Goal: Task Accomplishment & Management: Manage account settings

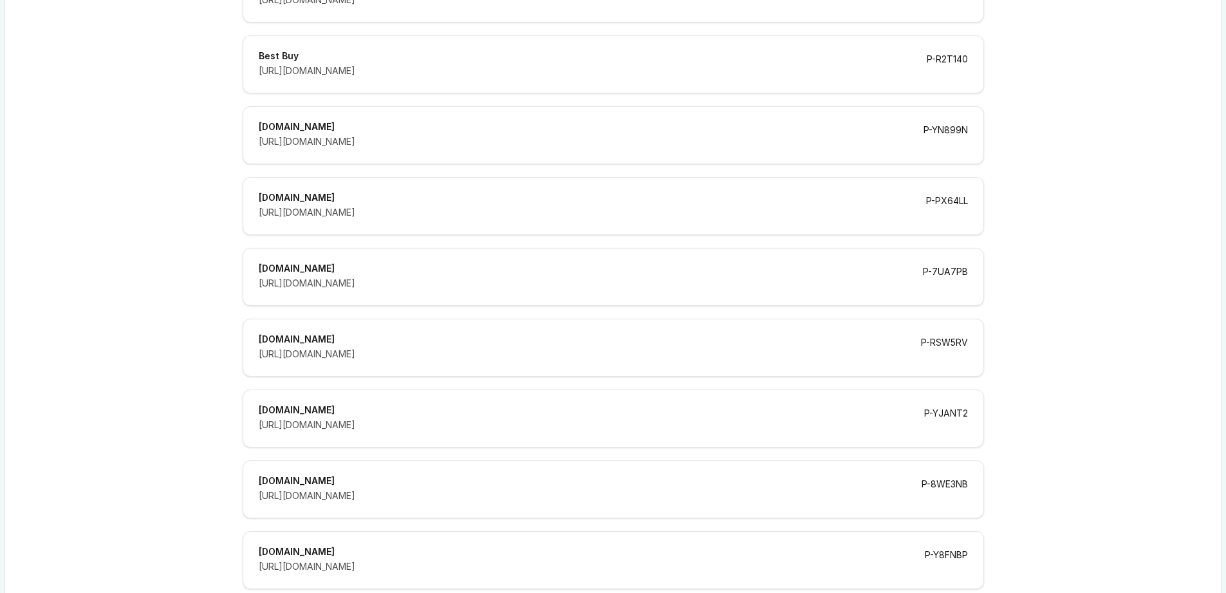
scroll to position [203, 0]
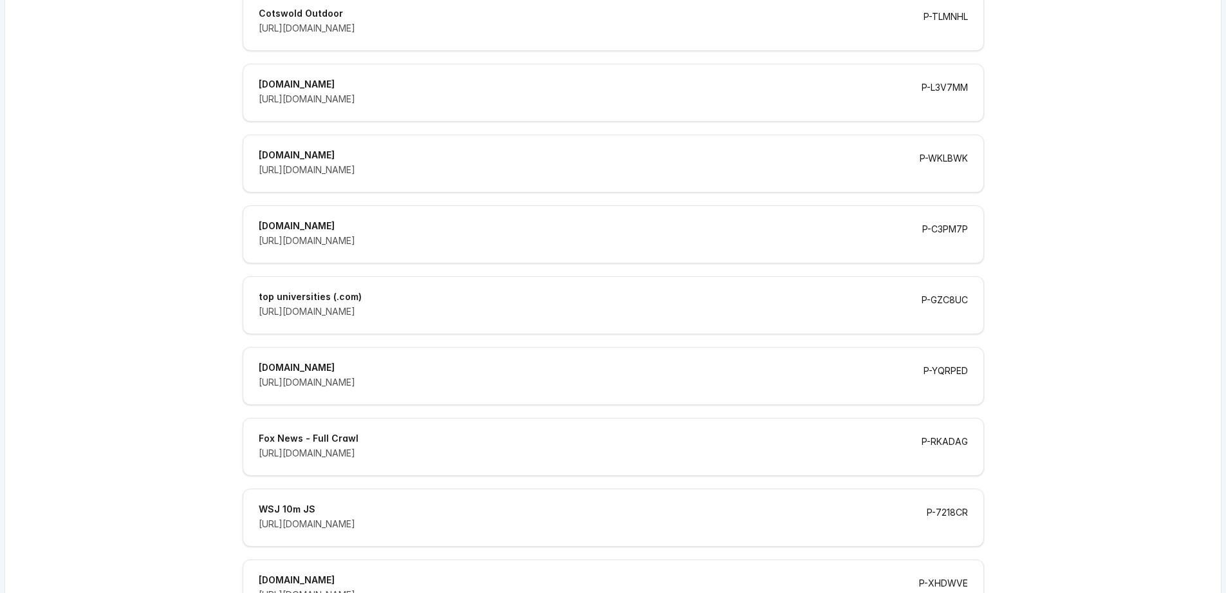
click at [360, 295] on div "top universities (.com)" at bounding box center [575, 296] width 632 height 9
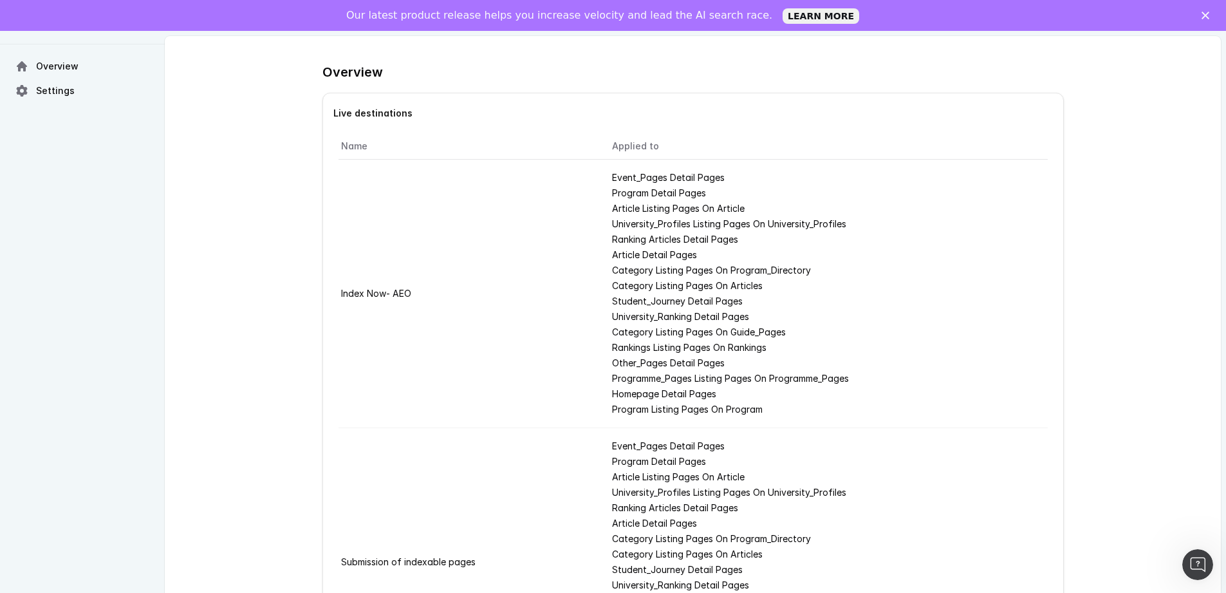
click at [71, 95] on span "Settings" at bounding box center [55, 90] width 39 height 13
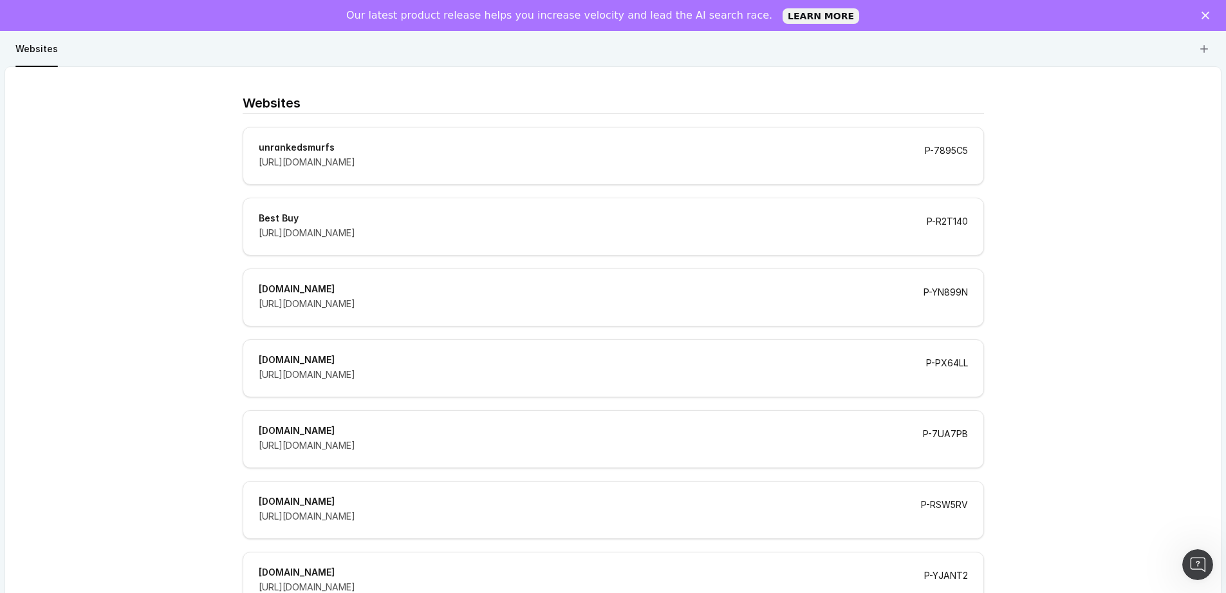
scroll to position [8596, 0]
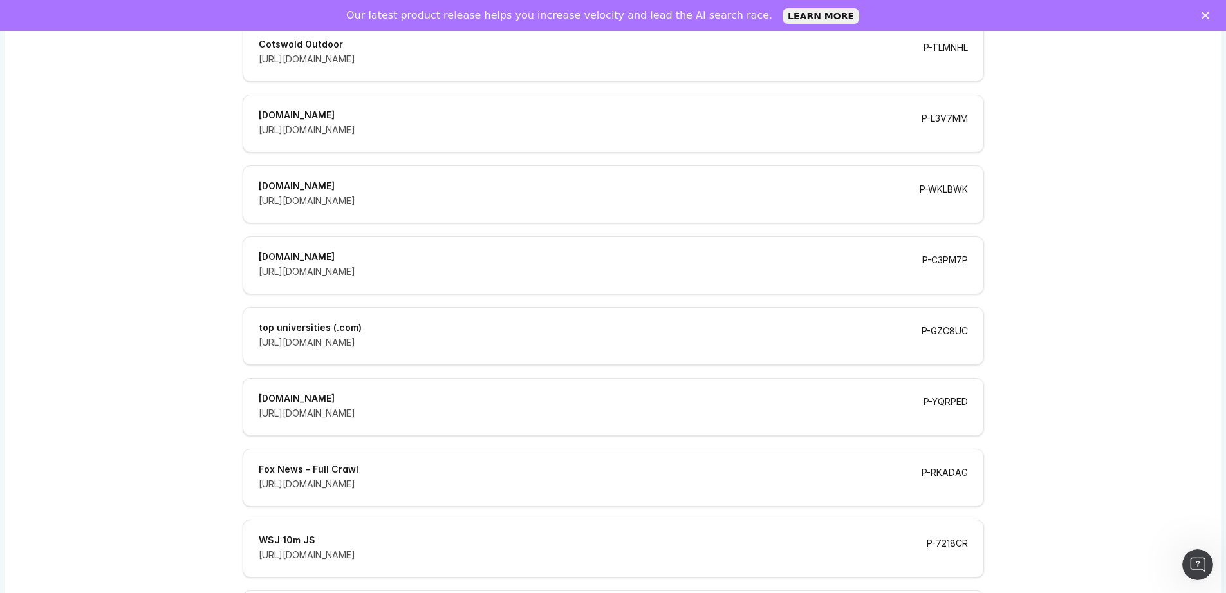
click at [1005, 181] on div "Websites unrankedsmurfs [URL][DOMAIN_NAME] P-7895C5 Best Buy [URL][DOMAIN_NAME]…" at bounding box center [612, 290] width 1215 height 17639
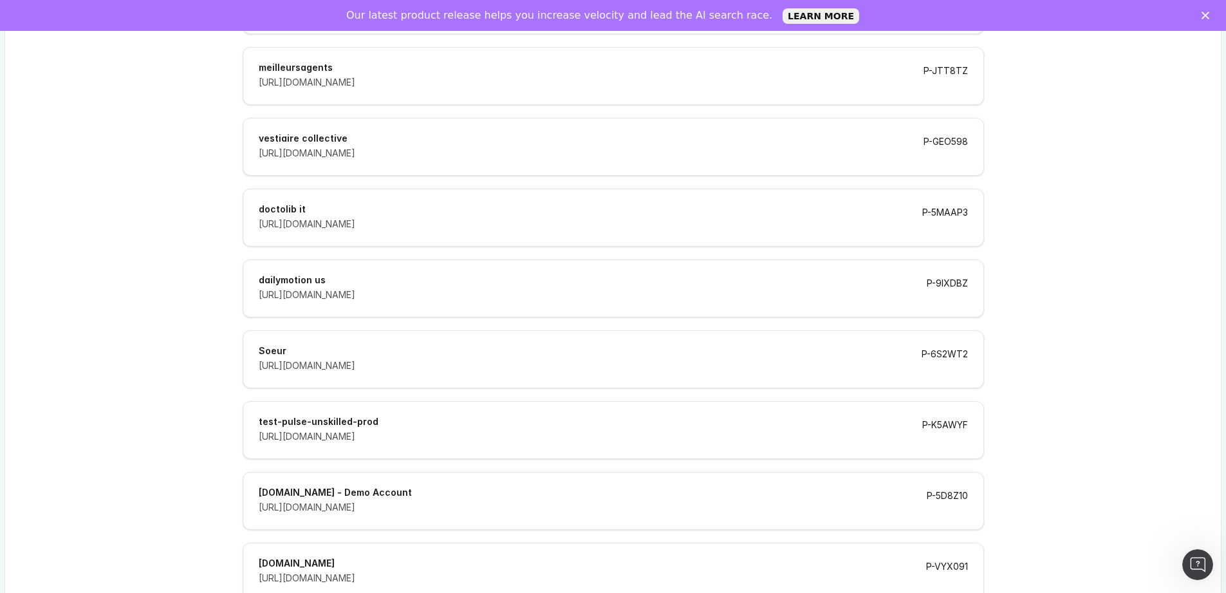
scroll to position [8627, 0]
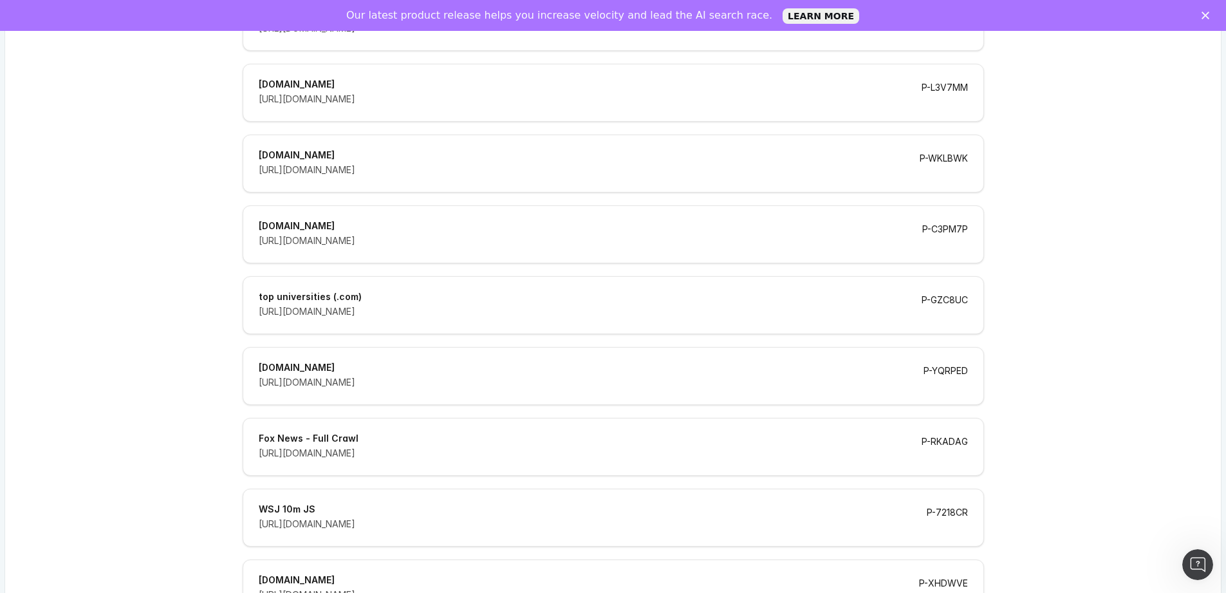
click at [487, 294] on div "top universities (.com)" at bounding box center [575, 296] width 632 height 9
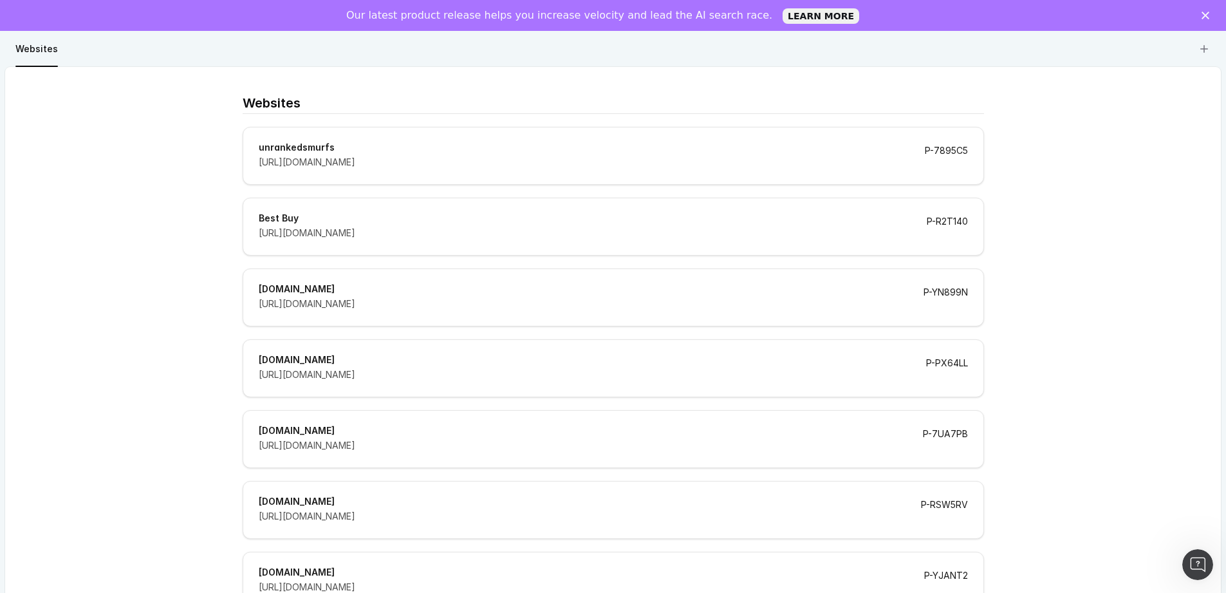
scroll to position [8627, 0]
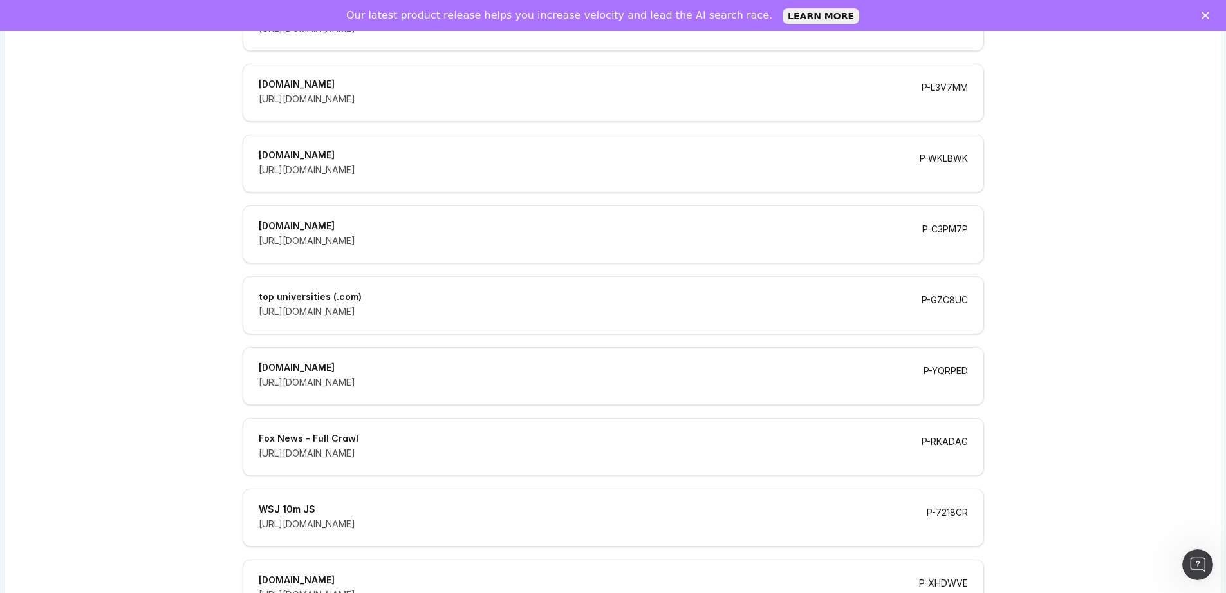
click at [1100, 180] on div "Websites unrankedsmurfs [URL][DOMAIN_NAME] P-7895C5 Best Buy [URL][DOMAIN_NAME]…" at bounding box center [612, 259] width 1215 height 17639
click at [462, 304] on div "top universities (.com) [URL][DOMAIN_NAME]" at bounding box center [574, 305] width 663 height 26
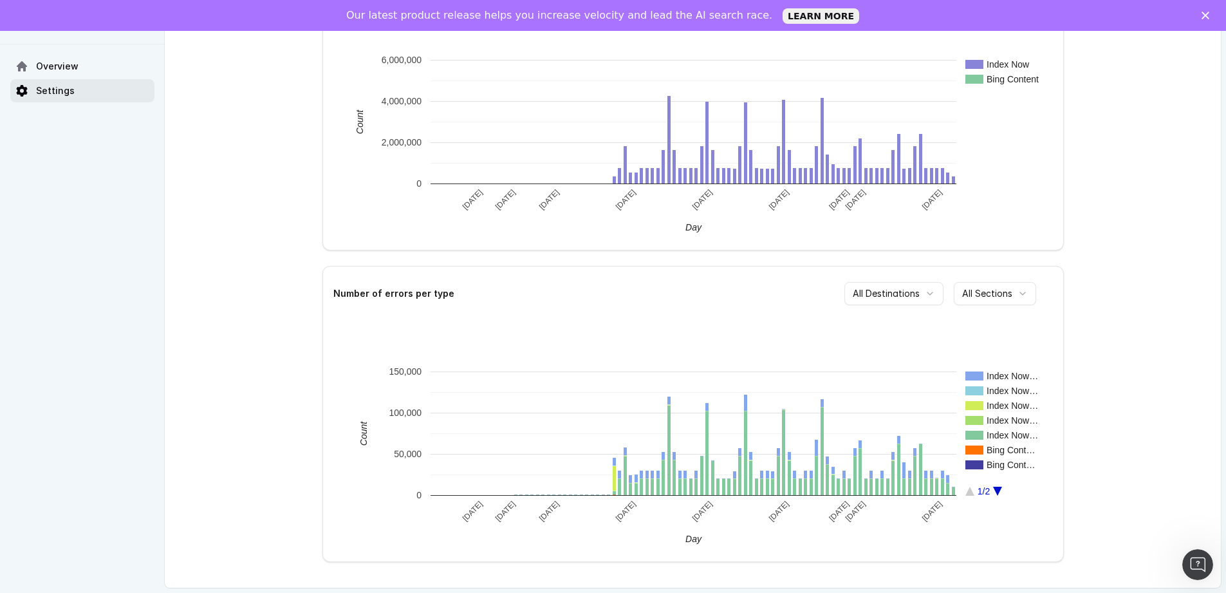
click at [54, 93] on span "Settings" at bounding box center [55, 90] width 39 height 13
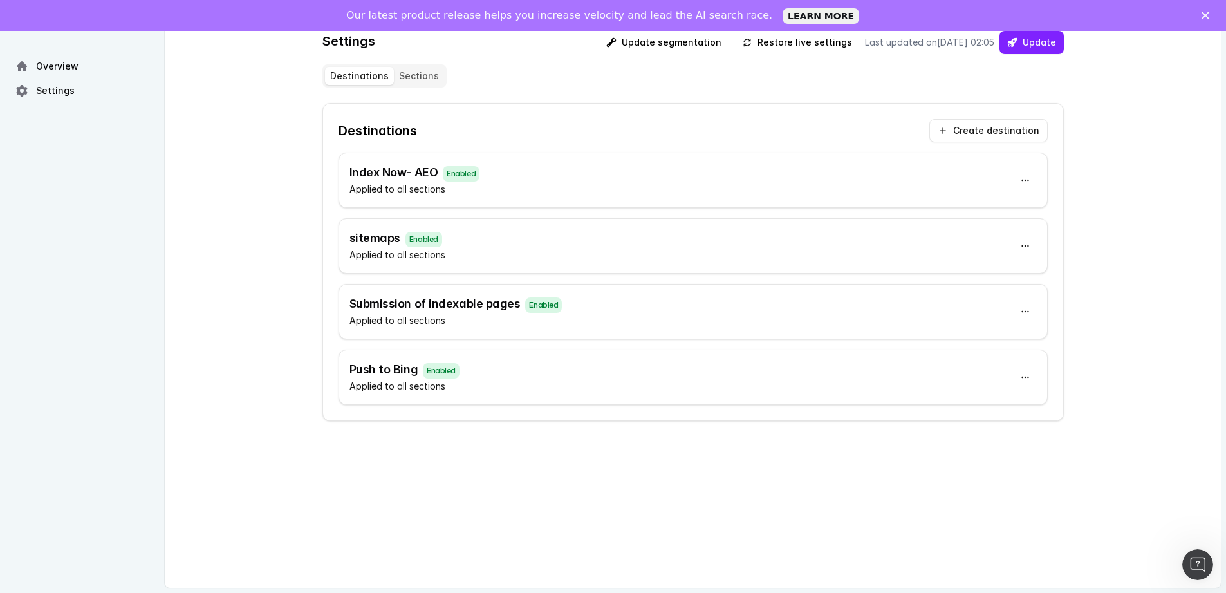
scroll to position [31, 0]
click at [506, 241] on div "sitemaps Enabled Applied to all sections" at bounding box center [692, 245] width 709 height 55
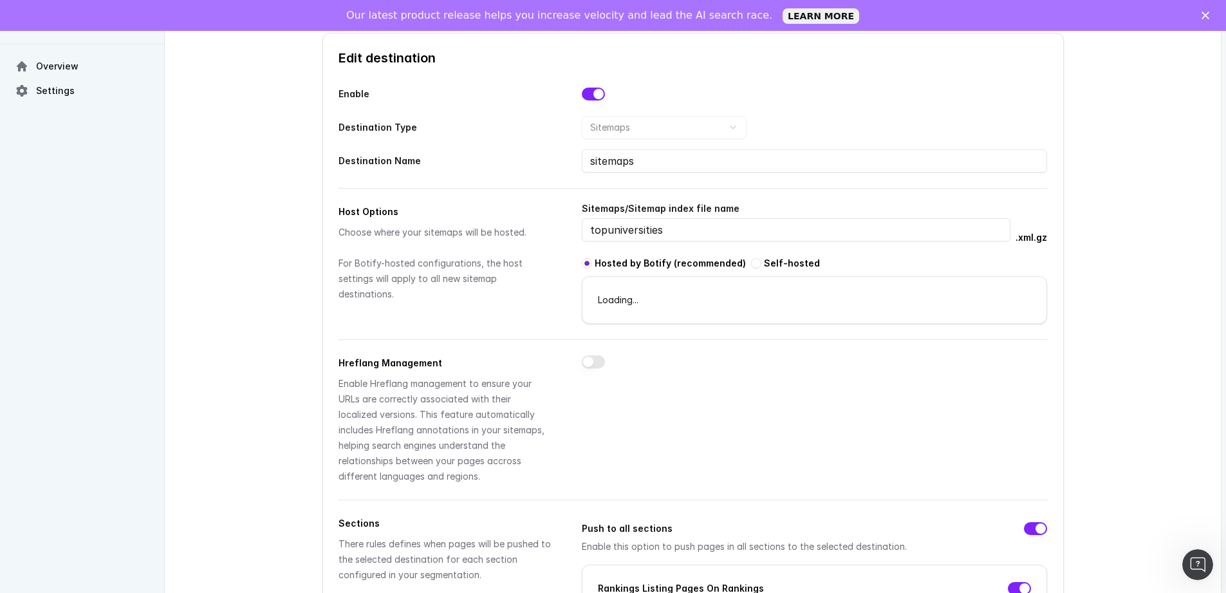
scroll to position [137, 0]
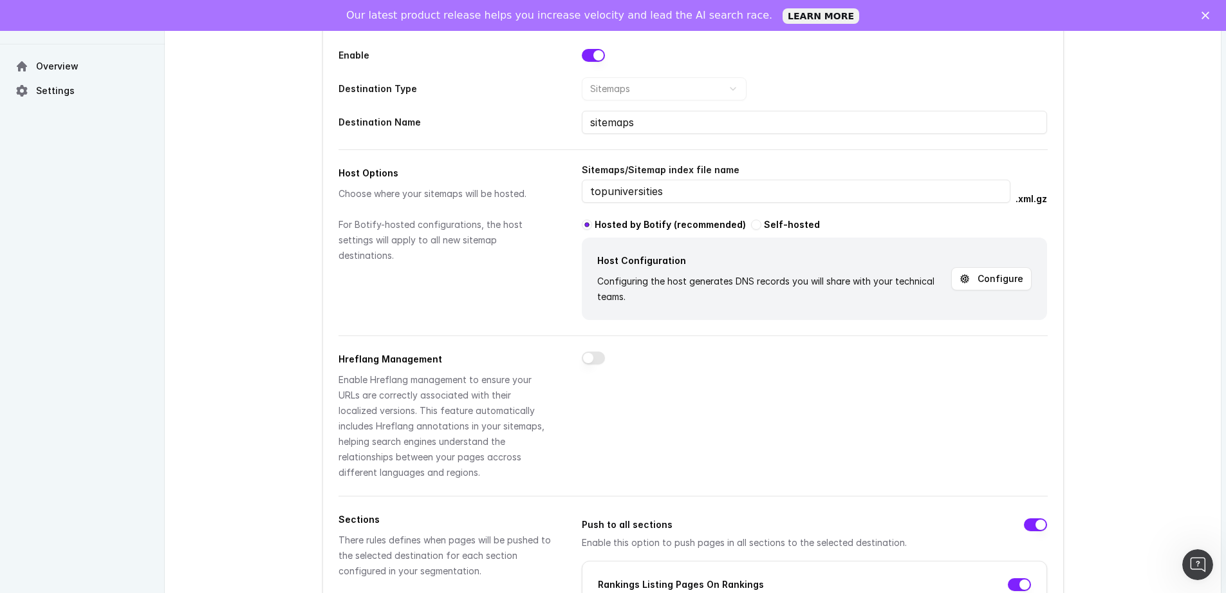
click at [1004, 279] on button "Configure" at bounding box center [991, 278] width 80 height 23
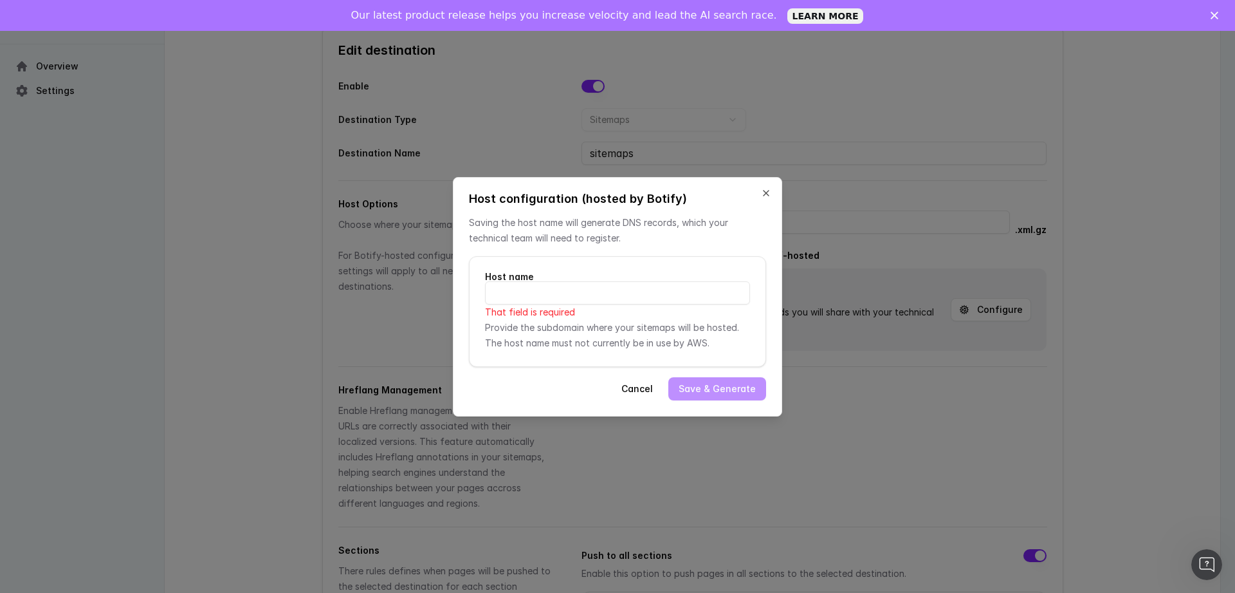
click at [768, 199] on div "Host configuration (hosted by Botify) Saving the host name will generate DNS re…" at bounding box center [617, 296] width 329 height 239
click at [765, 196] on button "Close" at bounding box center [766, 193] width 10 height 10
